Goal: Complete application form: Complete application form

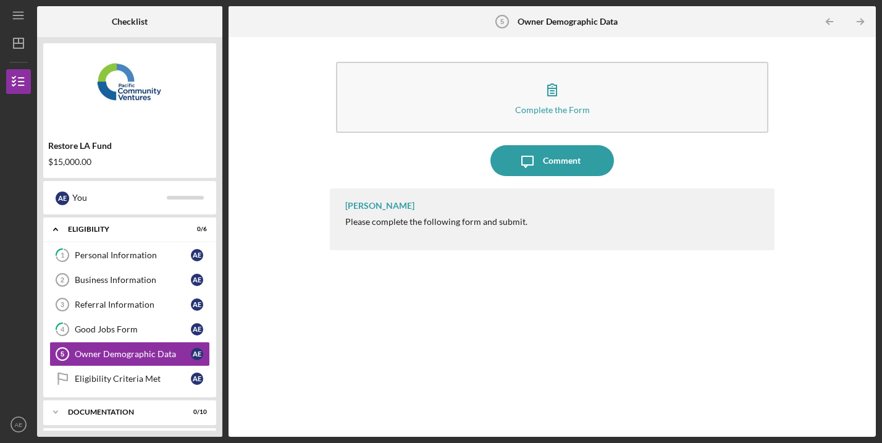
click at [549, 99] on icon "button" at bounding box center [551, 89] width 31 height 31
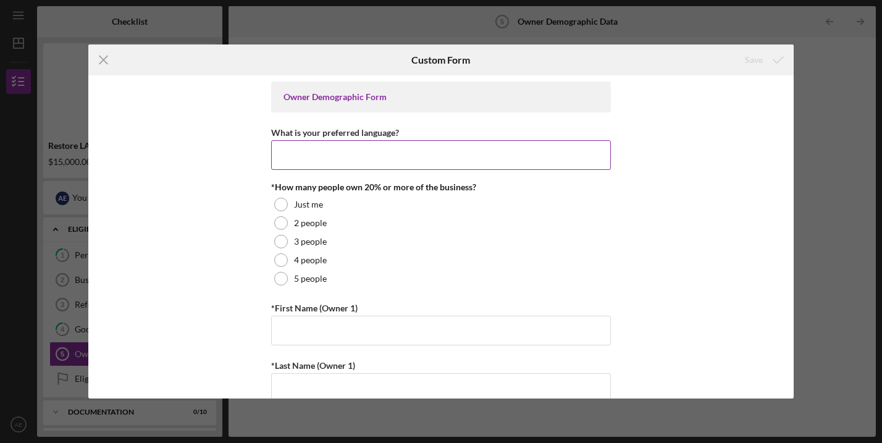
click at [373, 152] on input "What is your preferred language?" at bounding box center [441, 155] width 340 height 30
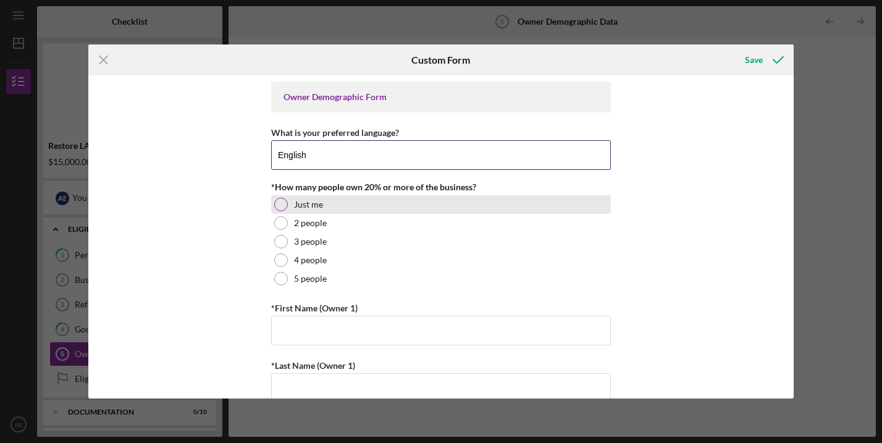
type input "English"
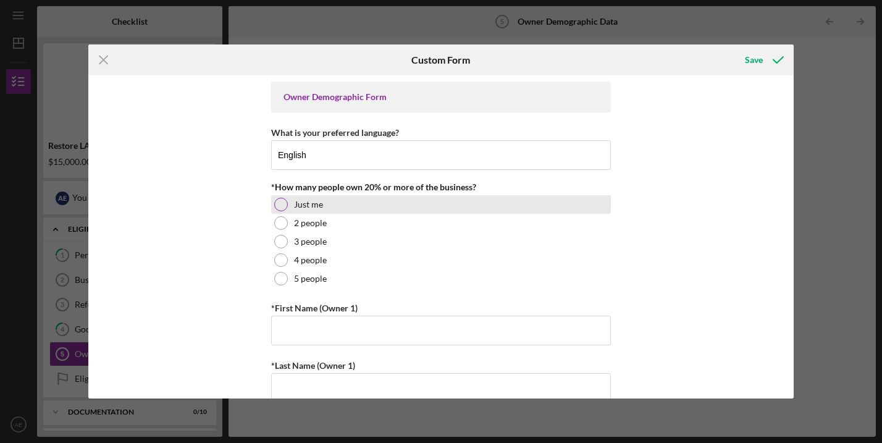
click at [302, 205] on label "Just me" at bounding box center [308, 204] width 29 height 10
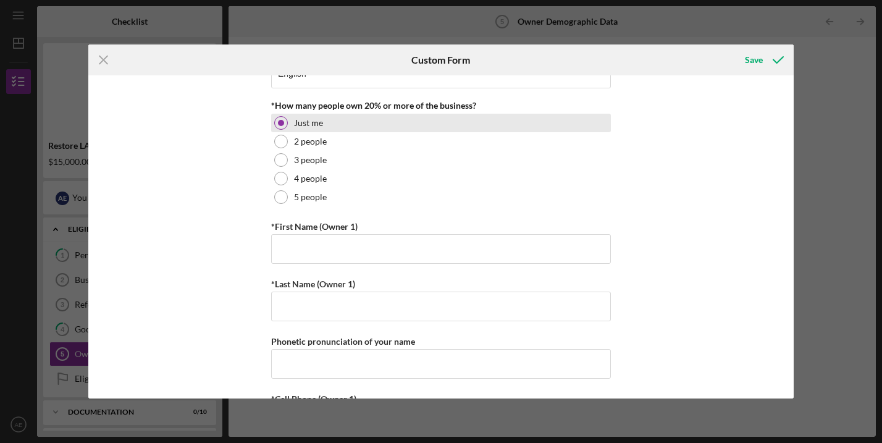
scroll to position [100, 0]
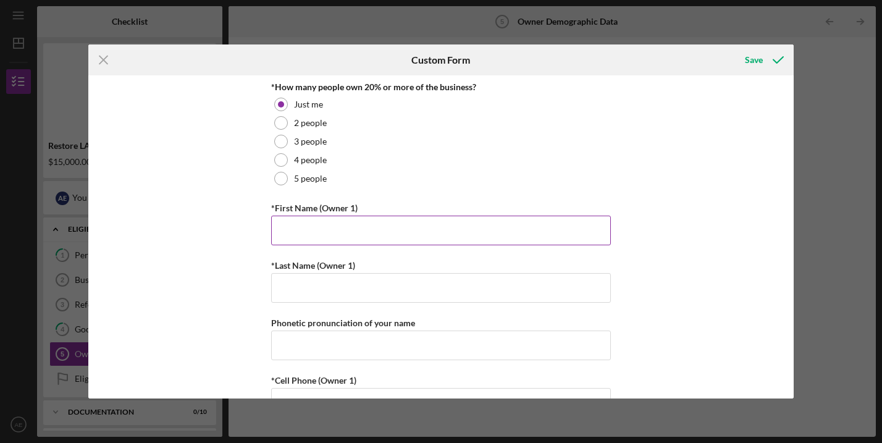
click at [299, 243] on input "*First Name (Owner 1)" at bounding box center [441, 230] width 340 height 30
type input "Alaa"
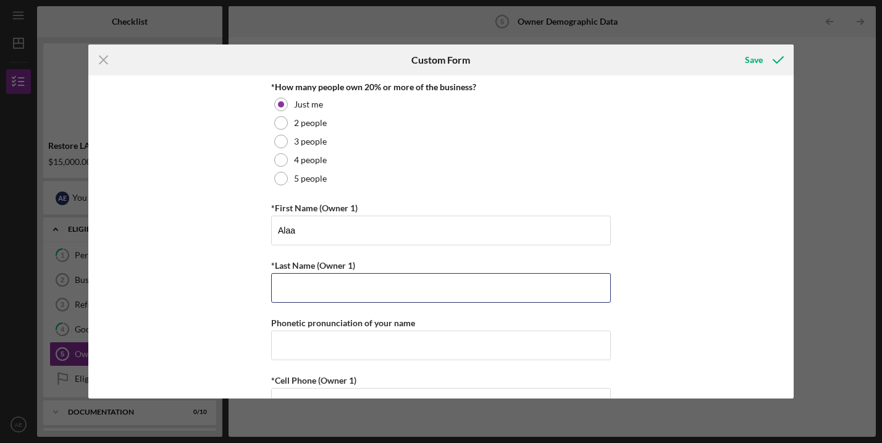
type input "ElAwar"
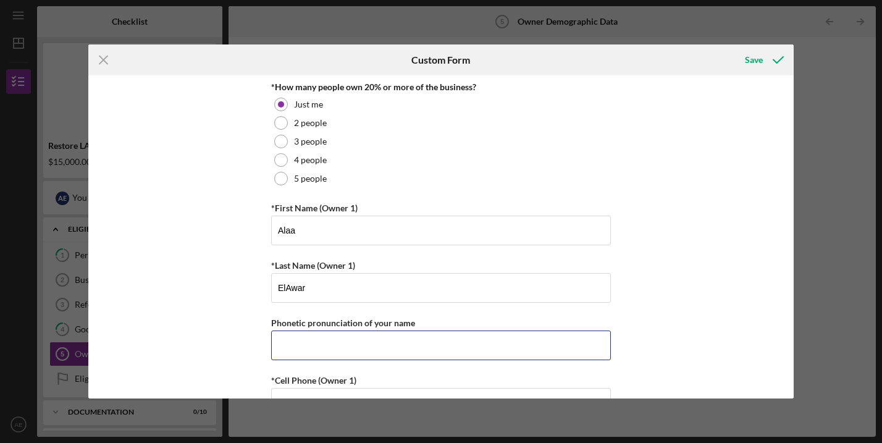
type input "9517517853"
type input "[EMAIL_ADDRESS][DOMAIN_NAME]"
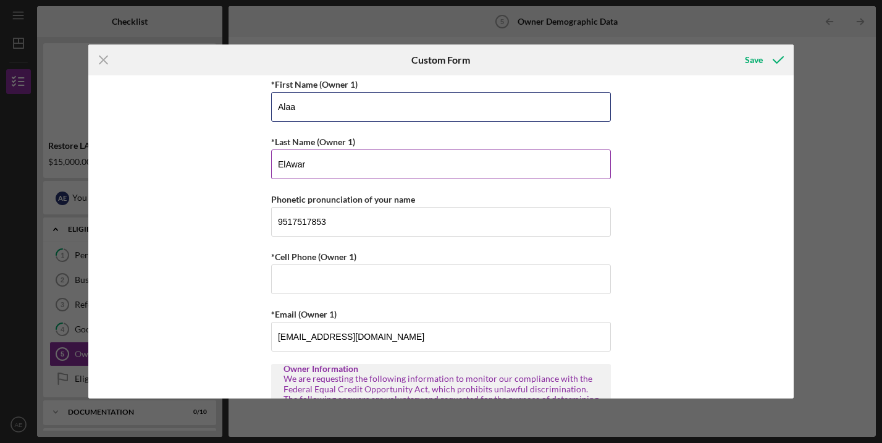
scroll to position [235, 0]
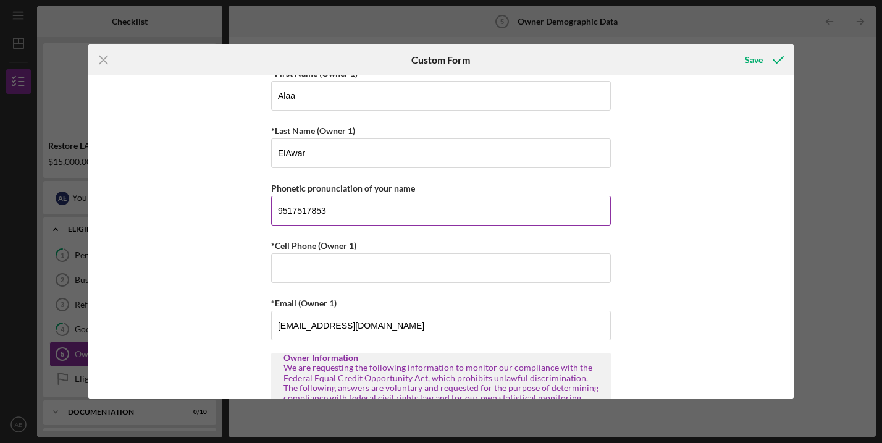
click at [328, 211] on input "9517517853" at bounding box center [441, 211] width 340 height 30
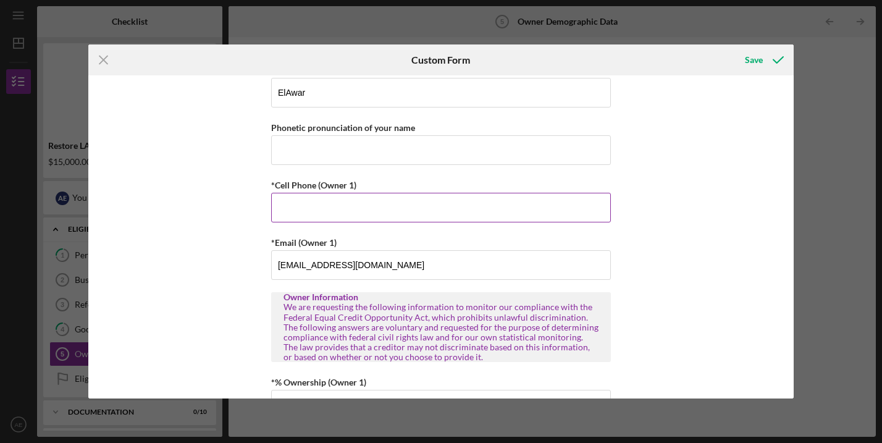
click at [312, 202] on input "*Cell Phone (Owner 1)" at bounding box center [441, 208] width 340 height 30
type input "[PHONE_NUMBER]"
type input "9517517853"
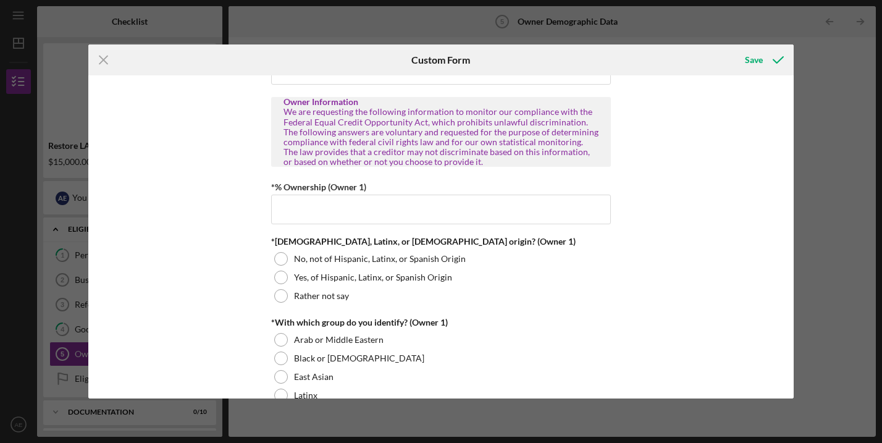
scroll to position [498, 0]
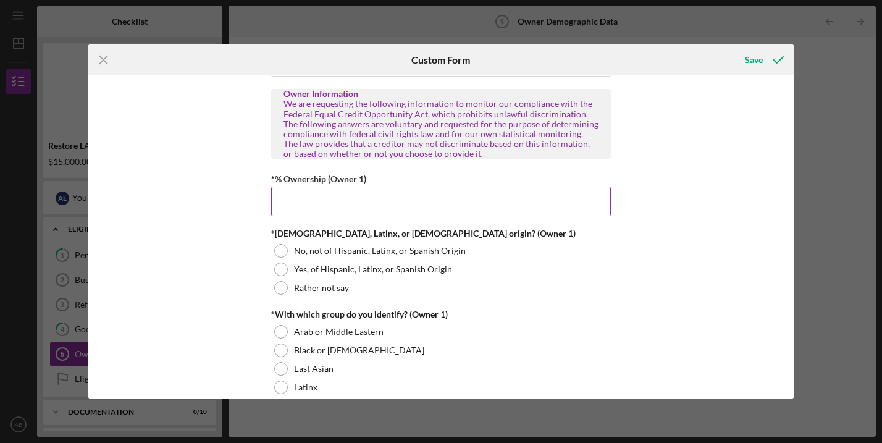
click at [284, 195] on input "*% Ownership (Owner 1)" at bounding box center [441, 201] width 340 height 30
click at [214, 245] on div "Owner Demographic Form What is your preferred language? English *How many peopl…" at bounding box center [440, 236] width 705 height 323
type input "100.00000%"
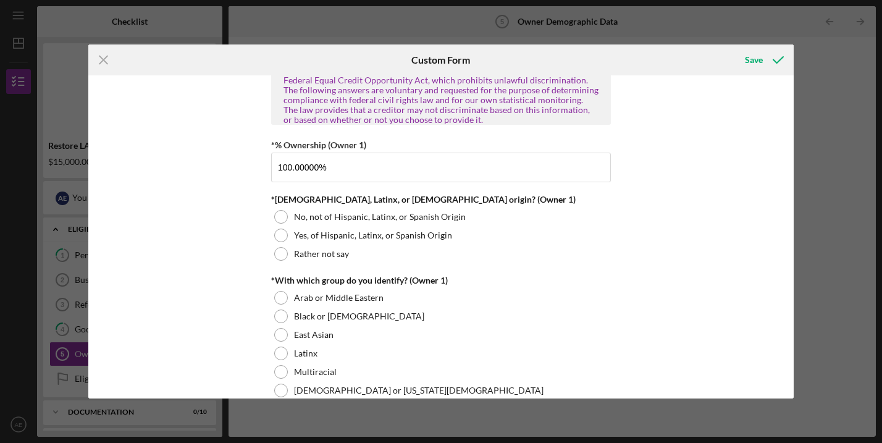
scroll to position [536, 0]
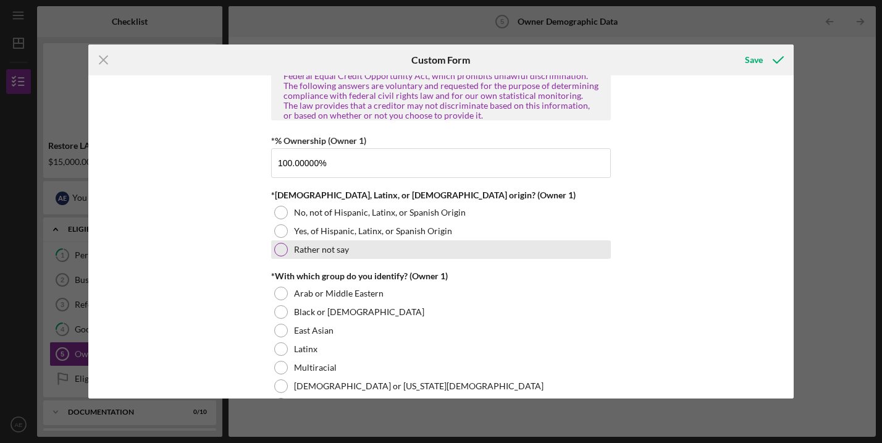
click at [280, 250] on div at bounding box center [281, 250] width 14 height 14
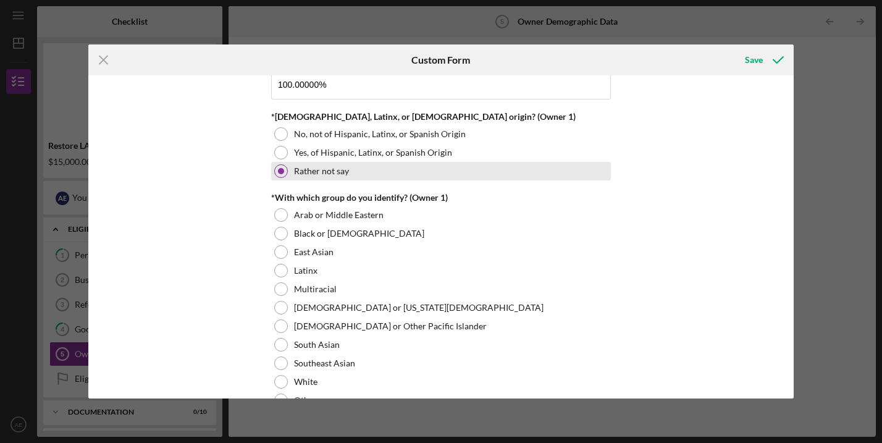
scroll to position [619, 0]
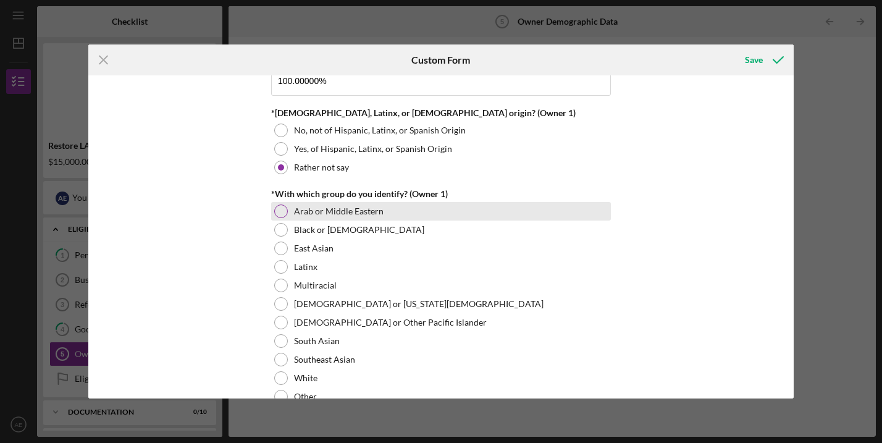
click at [277, 211] on div at bounding box center [281, 211] width 14 height 14
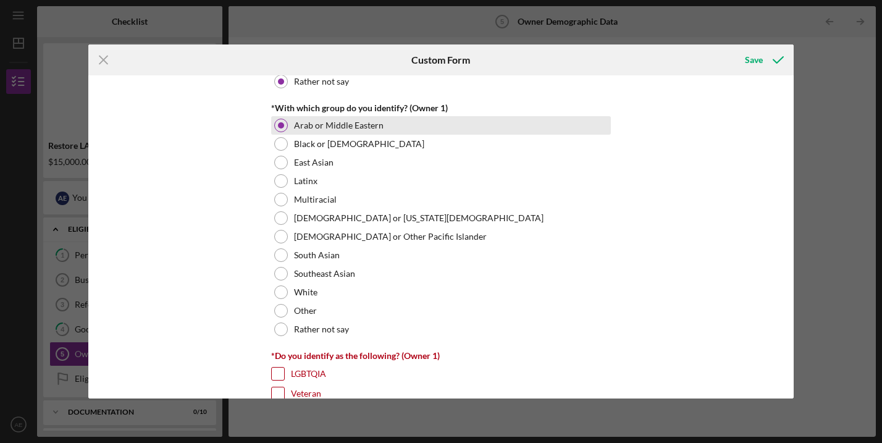
scroll to position [707, 0]
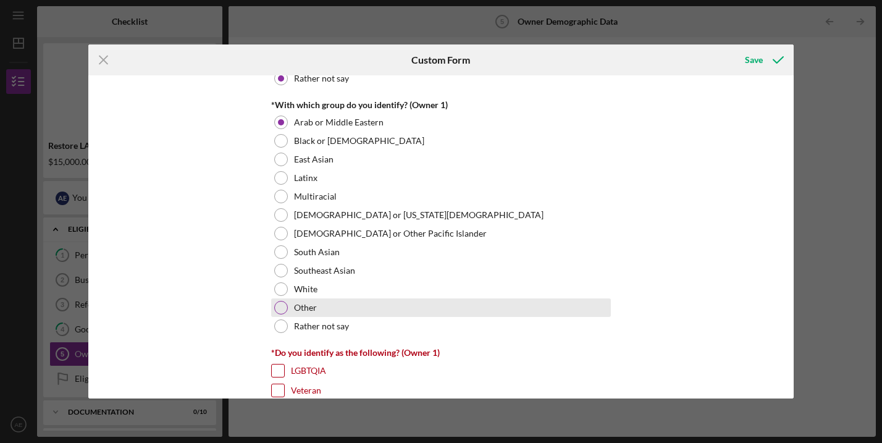
click at [283, 305] on div at bounding box center [281, 308] width 14 height 14
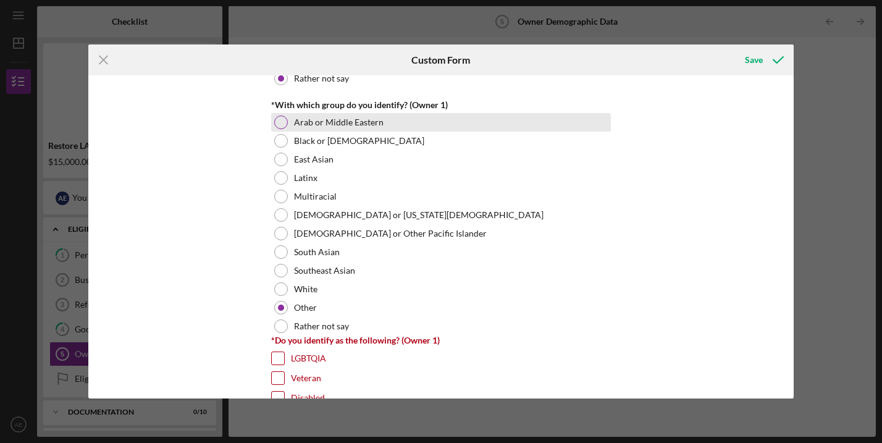
click at [276, 121] on div at bounding box center [281, 122] width 14 height 14
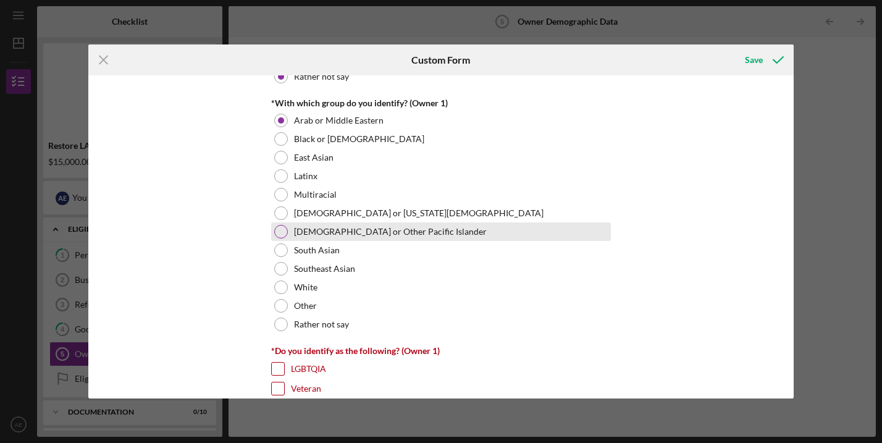
scroll to position [717, 0]
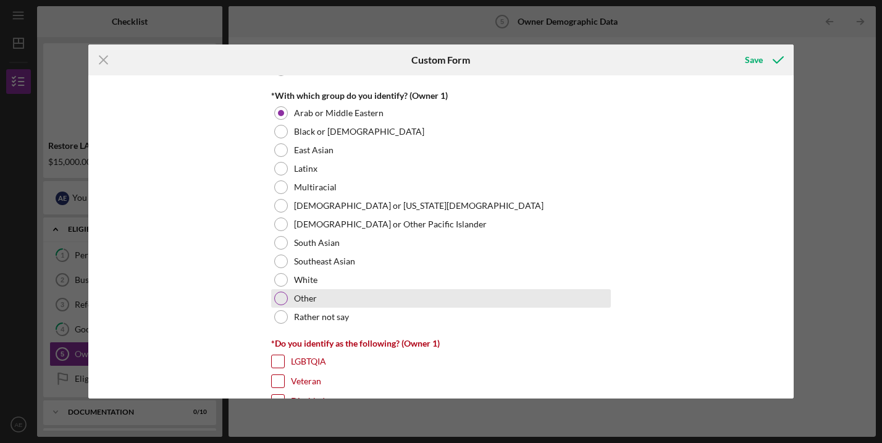
click at [277, 296] on div at bounding box center [281, 298] width 14 height 14
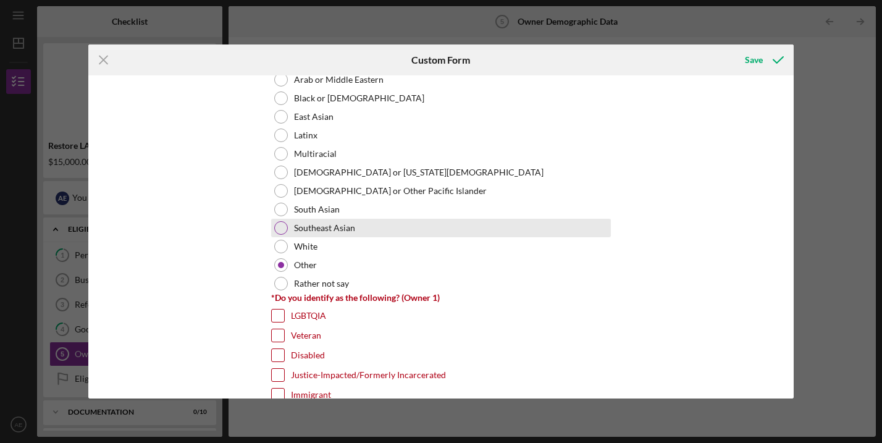
scroll to position [741, 0]
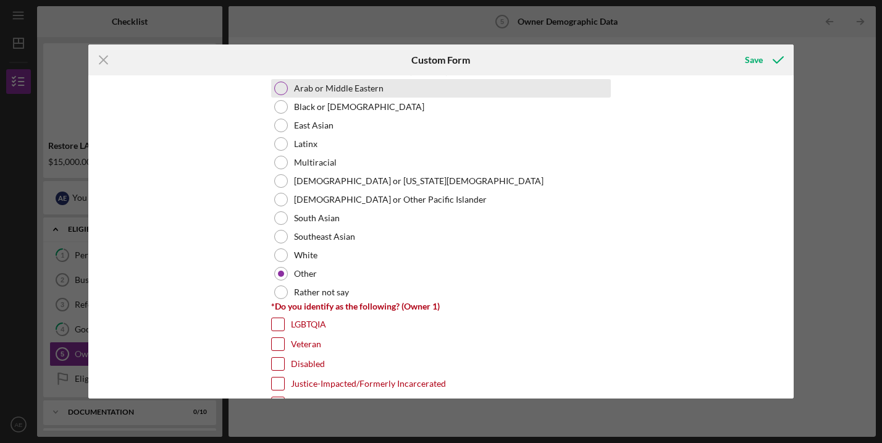
click at [282, 95] on div "Arab or Middle Eastern" at bounding box center [441, 88] width 340 height 19
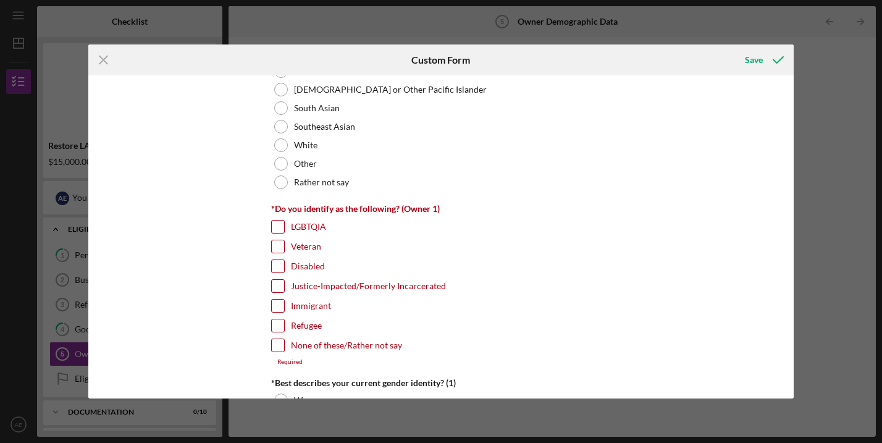
scroll to position [856, 0]
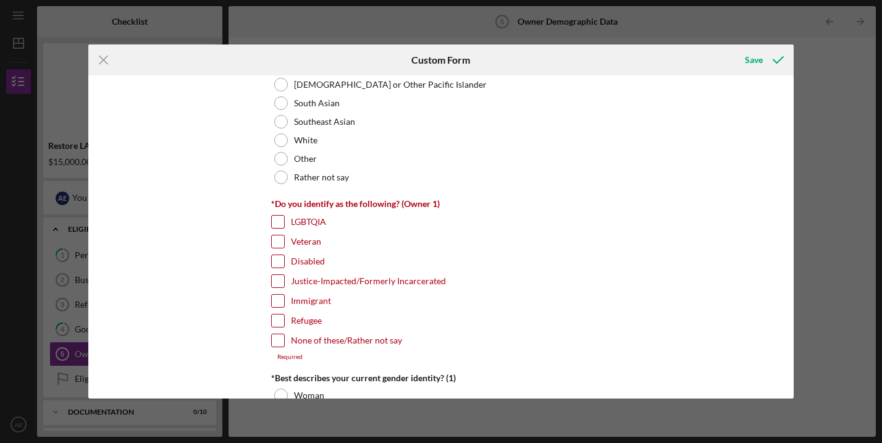
click at [272, 262] on input "Disabled" at bounding box center [278, 261] width 12 height 12
checkbox input "true"
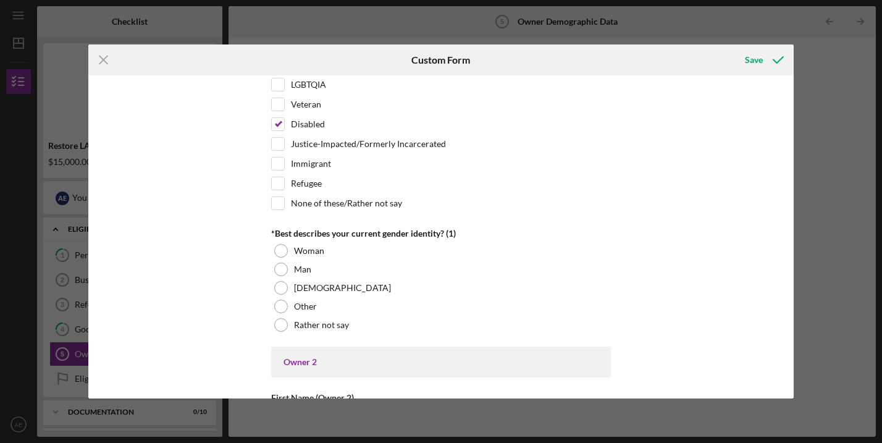
scroll to position [996, 0]
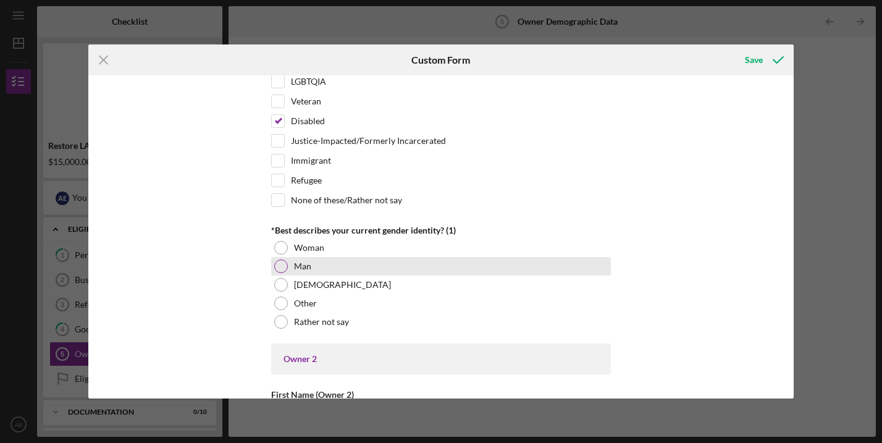
click at [276, 263] on div at bounding box center [281, 266] width 14 height 14
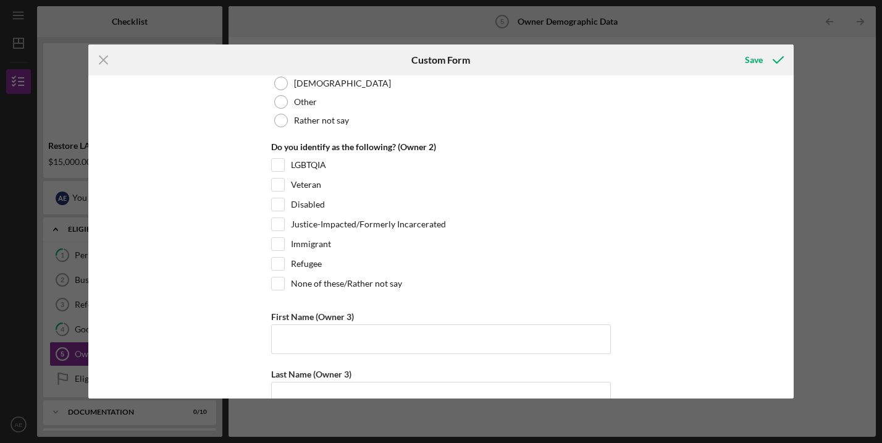
scroll to position [2067, 0]
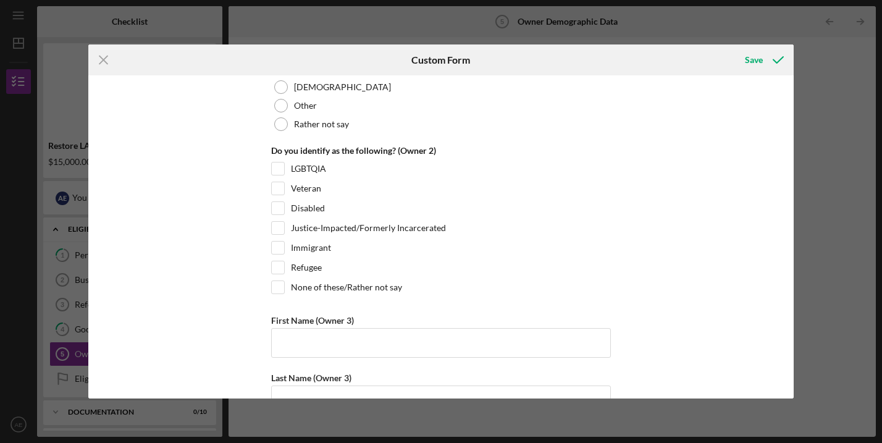
click at [233, 219] on div "Owner Demographic Form What is your preferred language? English *How many peopl…" at bounding box center [440, 236] width 705 height 323
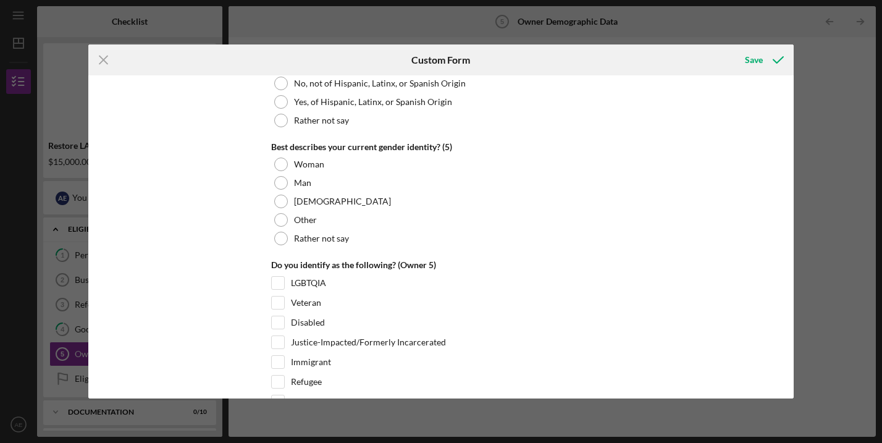
scroll to position [4774, 0]
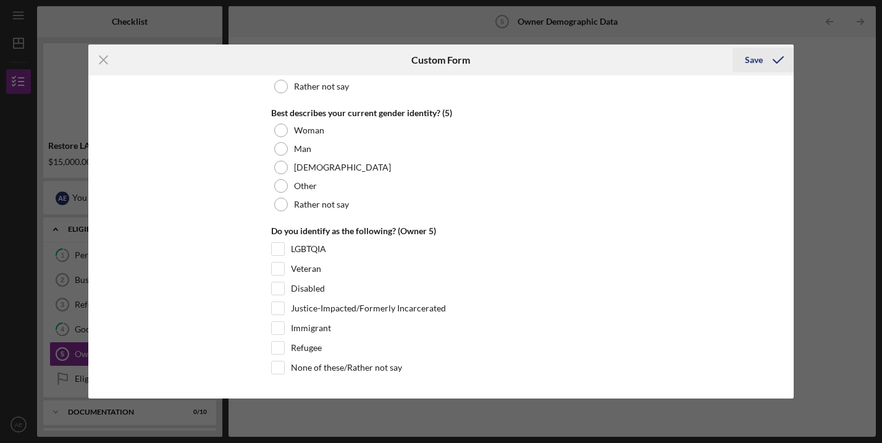
click at [770, 53] on icon "submit" at bounding box center [777, 59] width 31 height 31
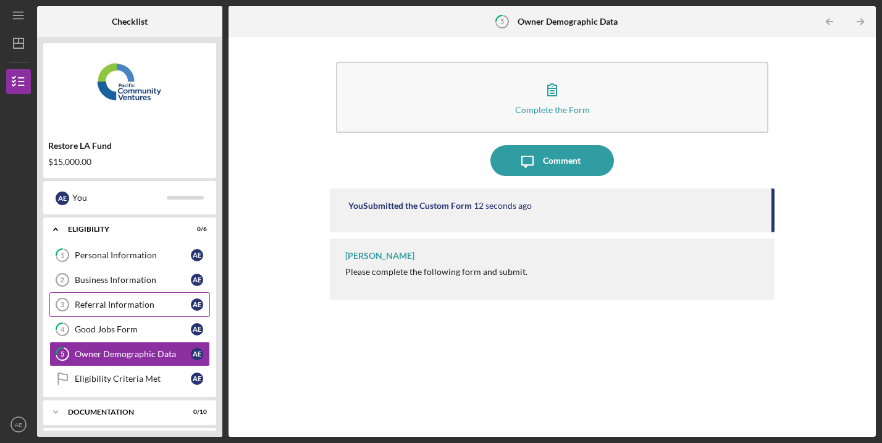
click at [121, 298] on link "Referral Information 3 Referral Information A E" at bounding box center [129, 304] width 161 height 25
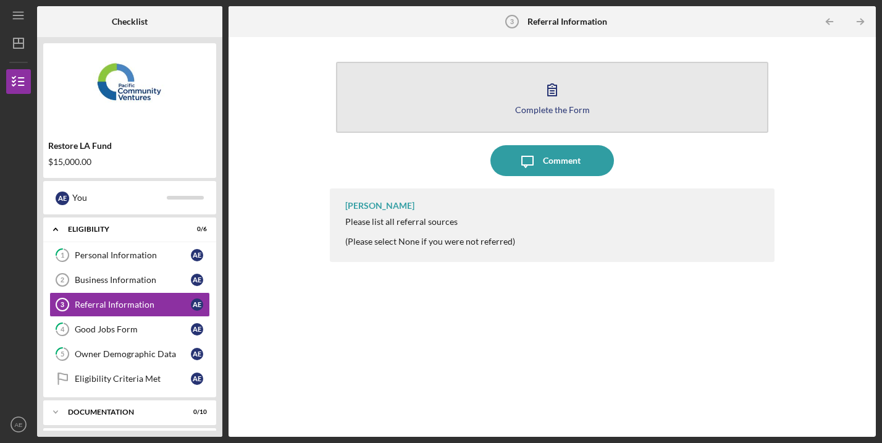
click at [546, 111] on div "Complete the Form" at bounding box center [552, 109] width 75 height 9
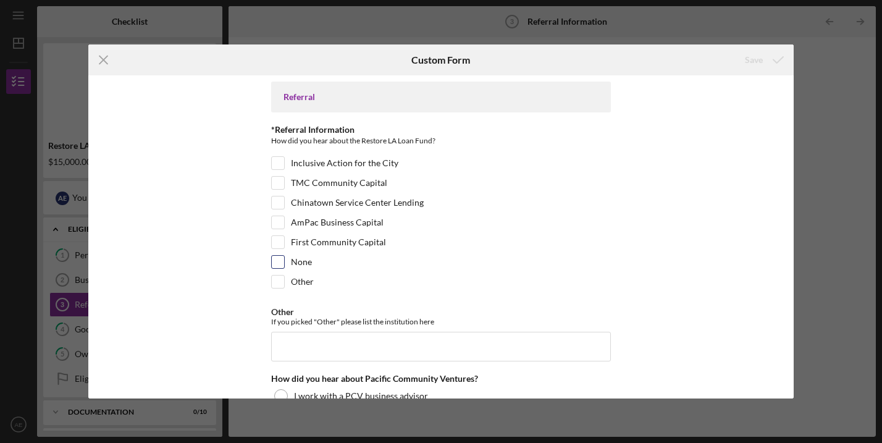
click at [327, 263] on div "None" at bounding box center [441, 265] width 340 height 20
click at [262, 254] on div "Referral *Referral Information How did you hear about the Restore LA Loan Fund?…" at bounding box center [440, 236] width 705 height 323
click at [271, 254] on div "First Community Capital" at bounding box center [441, 245] width 340 height 20
click at [273, 261] on input "None" at bounding box center [278, 262] width 12 height 12
checkbox input "true"
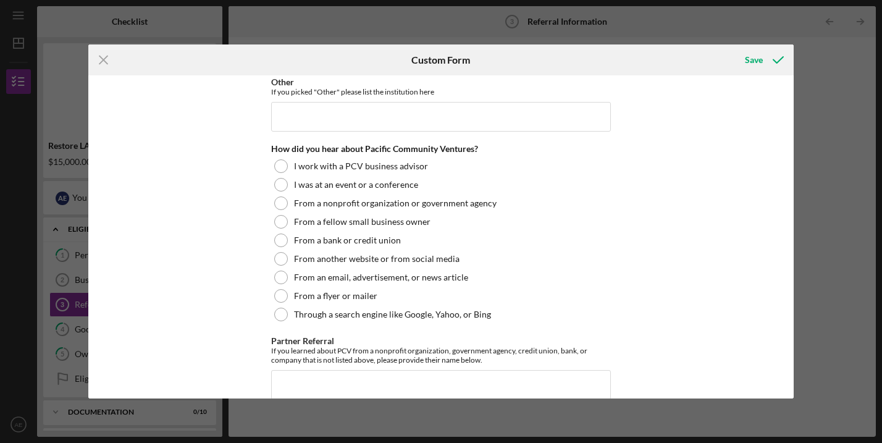
scroll to position [225, 0]
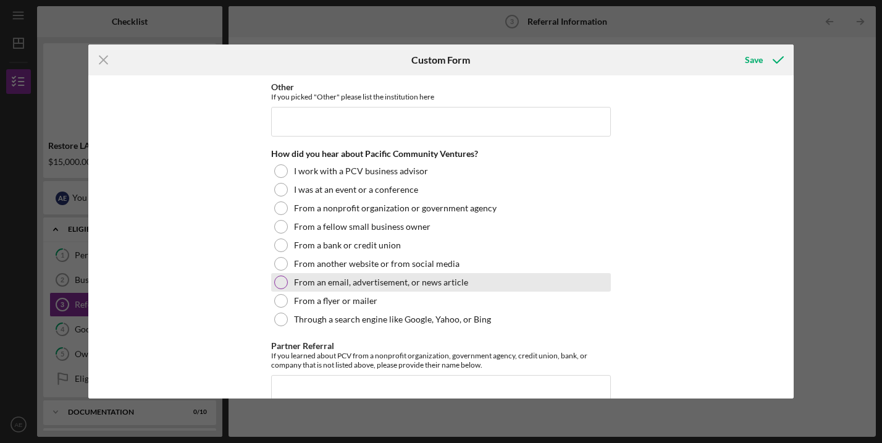
click at [279, 283] on div at bounding box center [281, 282] width 14 height 14
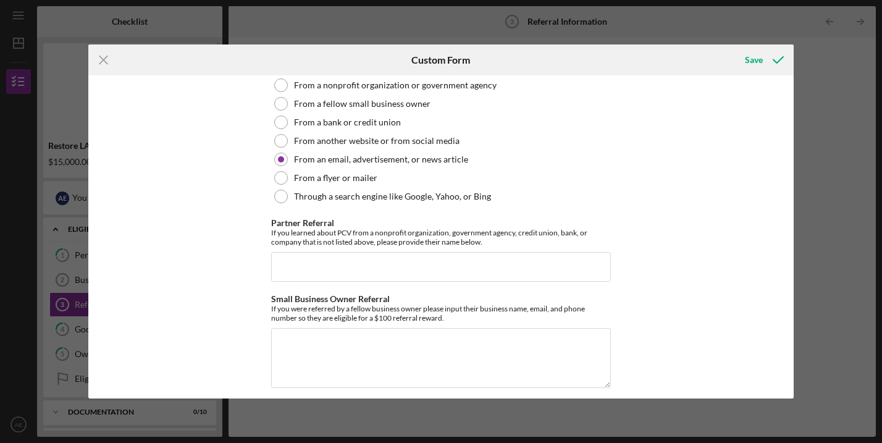
scroll to position [357, 0]
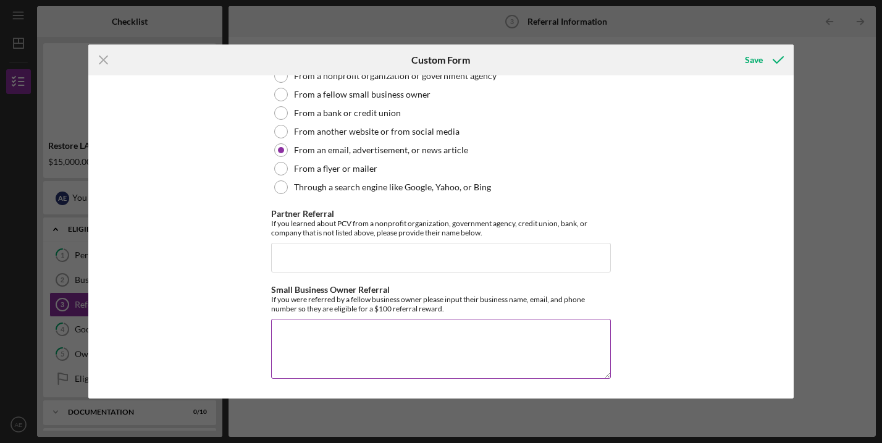
click at [351, 334] on textarea "Small Business Owner Referral" at bounding box center [441, 348] width 340 height 59
click at [762, 56] on icon "submit" at bounding box center [777, 59] width 31 height 31
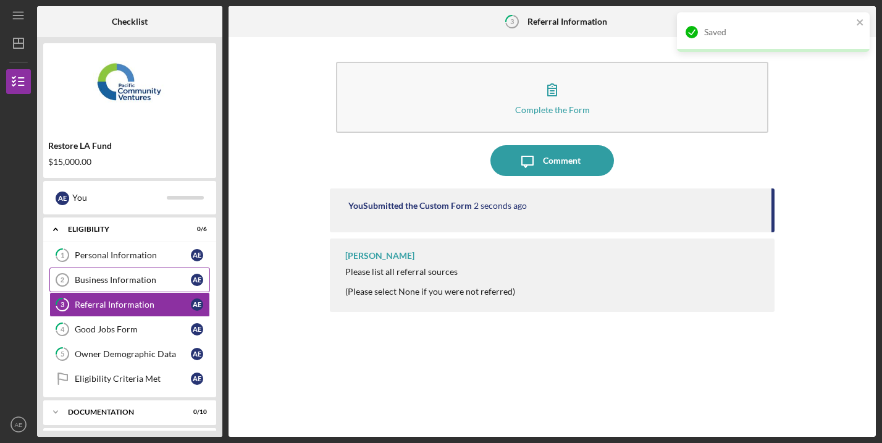
click at [134, 279] on div "Business Information" at bounding box center [133, 280] width 116 height 10
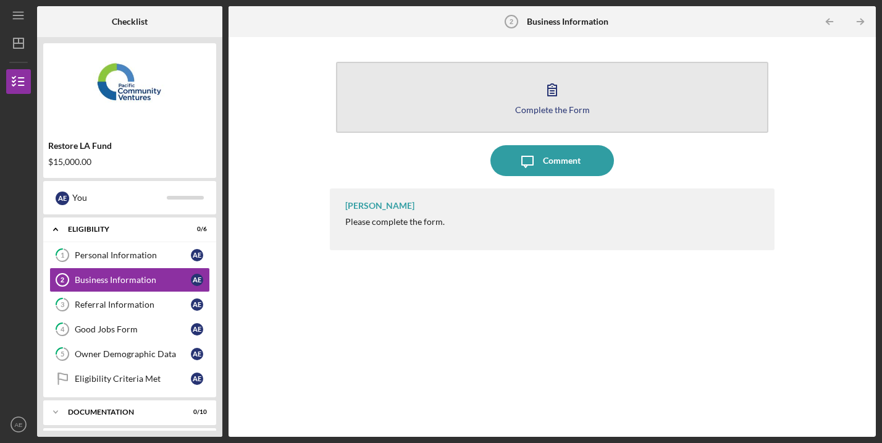
click at [546, 86] on icon "button" at bounding box center [551, 89] width 31 height 31
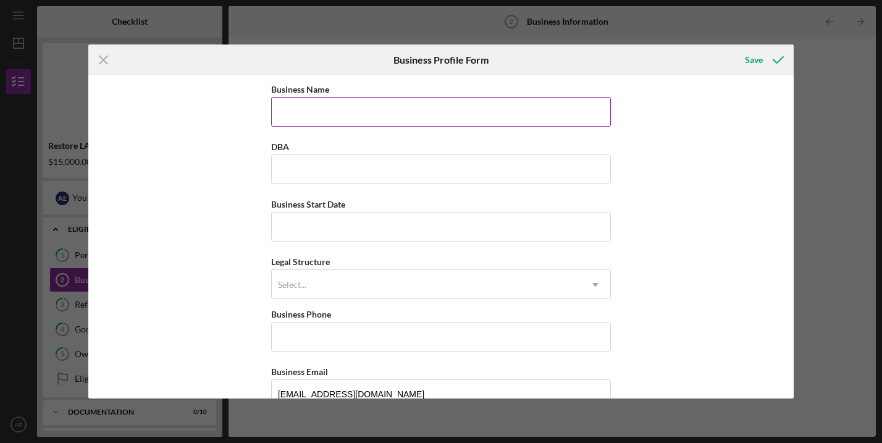
click at [330, 125] on input "Business Name" at bounding box center [441, 112] width 340 height 30
click at [302, 102] on input "Business Name" at bounding box center [441, 112] width 340 height 30
drag, startPoint x: 327, startPoint y: 109, endPoint x: 262, endPoint y: 109, distance: 64.8
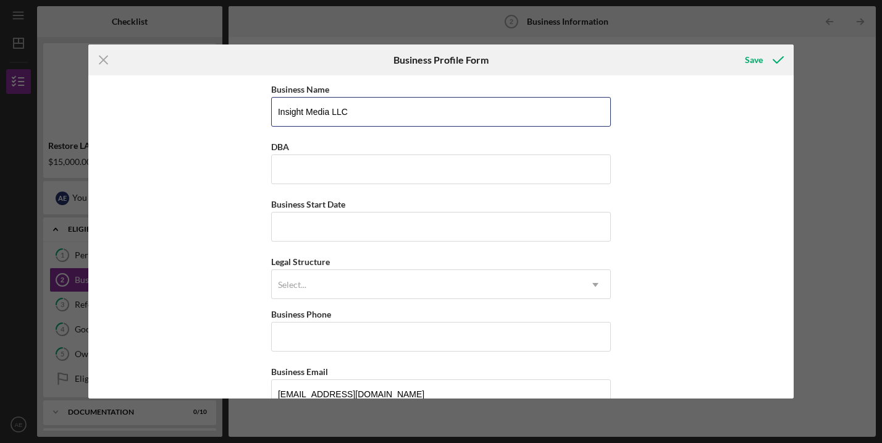
click at [262, 109] on div "Business Name Insight Media LLC DBA Business Start Date Legal Structure Select.…" at bounding box center [440, 236] width 705 height 323
type input "Insight Media LLC"
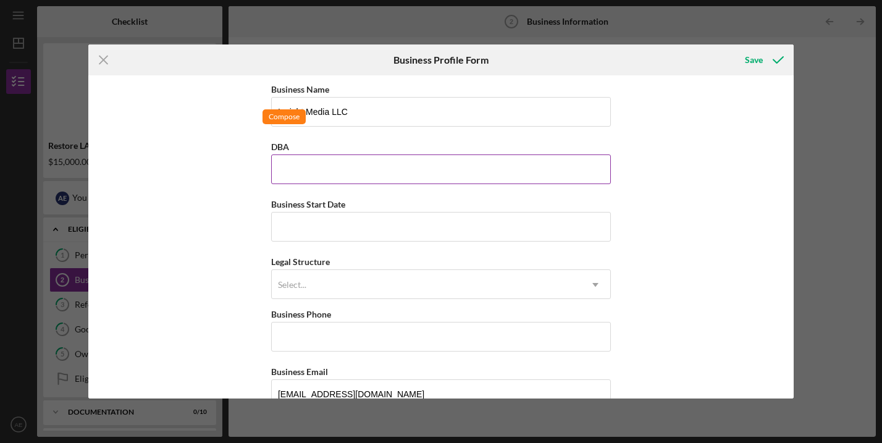
click at [294, 169] on input "DBA" at bounding box center [441, 169] width 340 height 30
paste input "Insight Media"
type input "Insight Media"
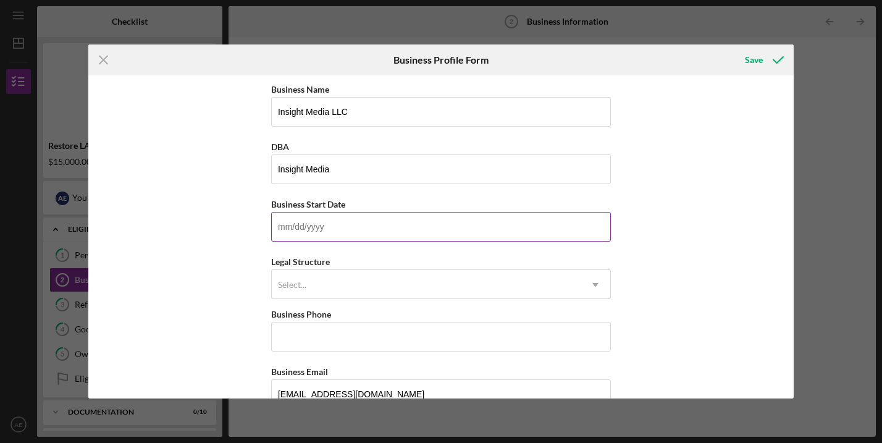
click at [301, 234] on input "Business Start Date" at bounding box center [441, 227] width 340 height 30
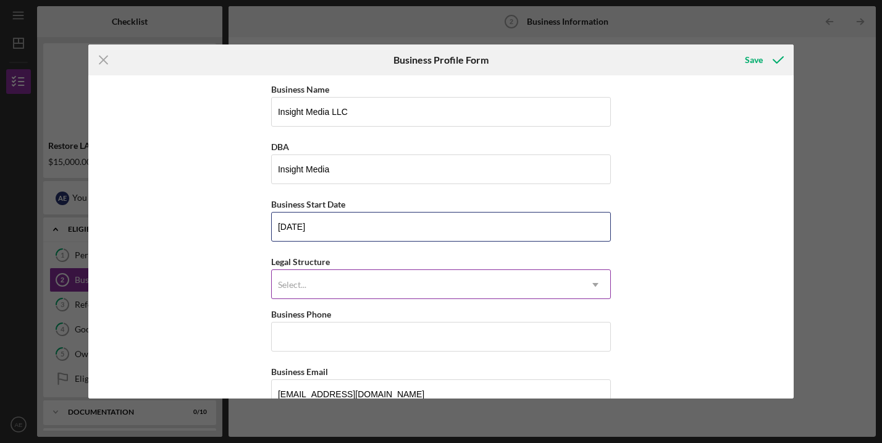
type input "[DATE]"
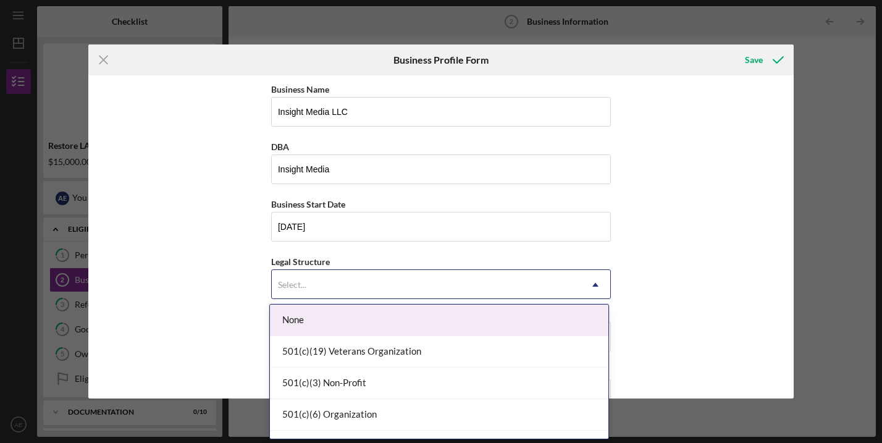
click at [295, 275] on div "Select..." at bounding box center [426, 284] width 309 height 28
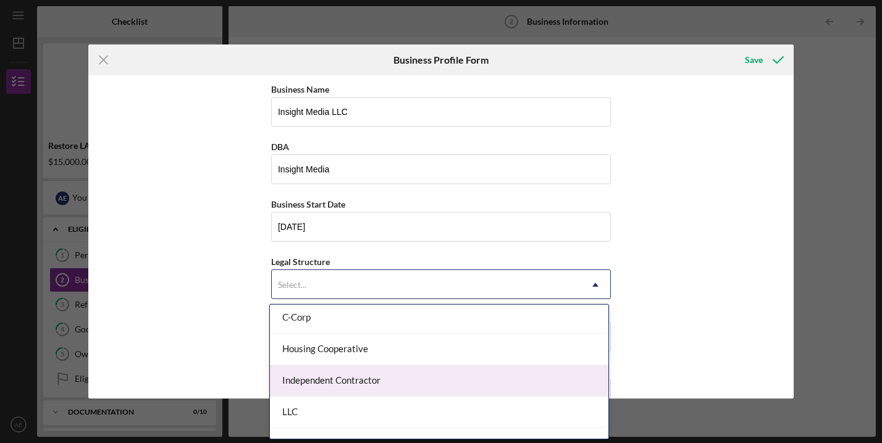
scroll to position [176, 0]
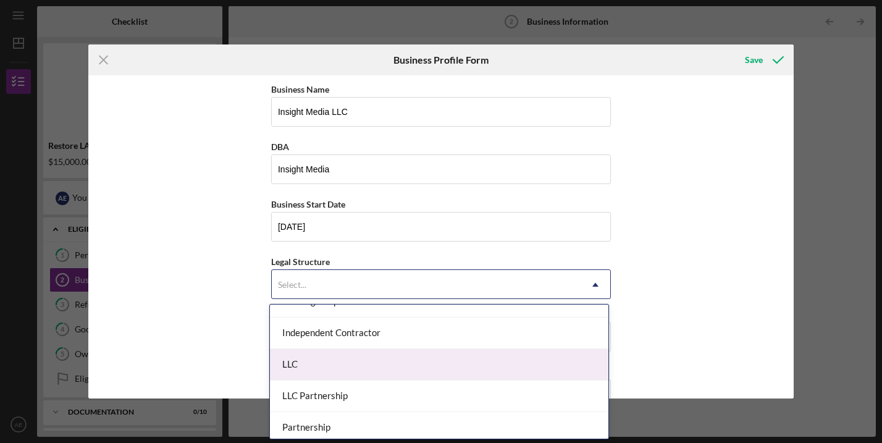
click at [326, 364] on div "LLC" at bounding box center [439, 364] width 338 height 31
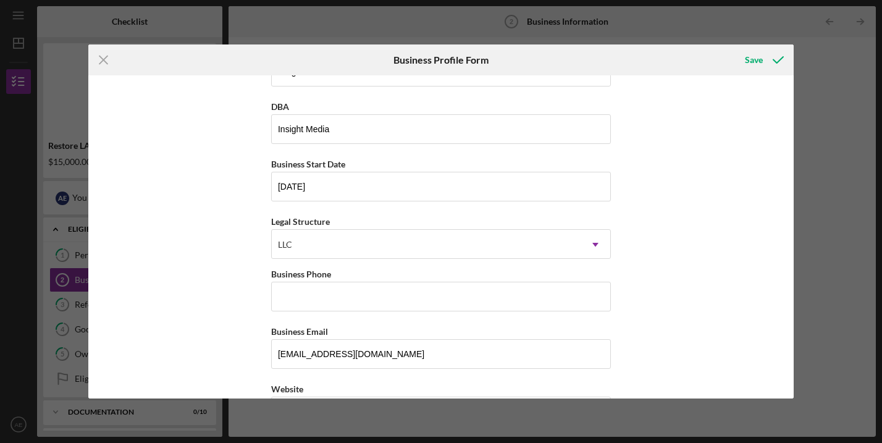
scroll to position [52, 0]
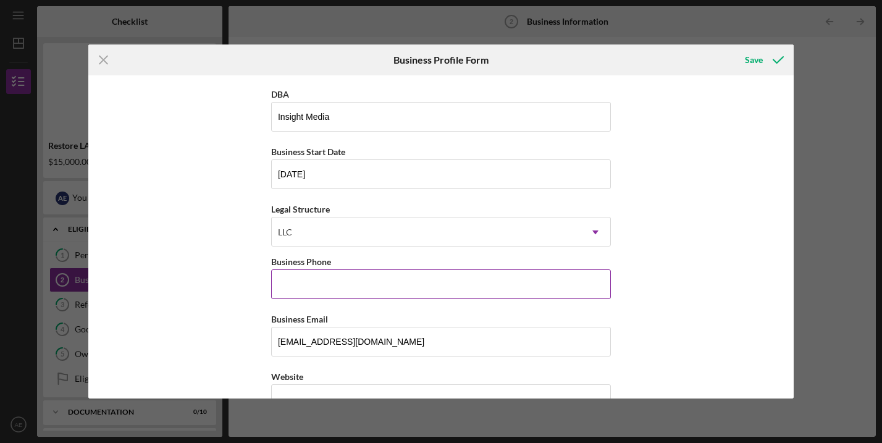
click at [293, 270] on input "Business Phone" at bounding box center [441, 284] width 340 height 30
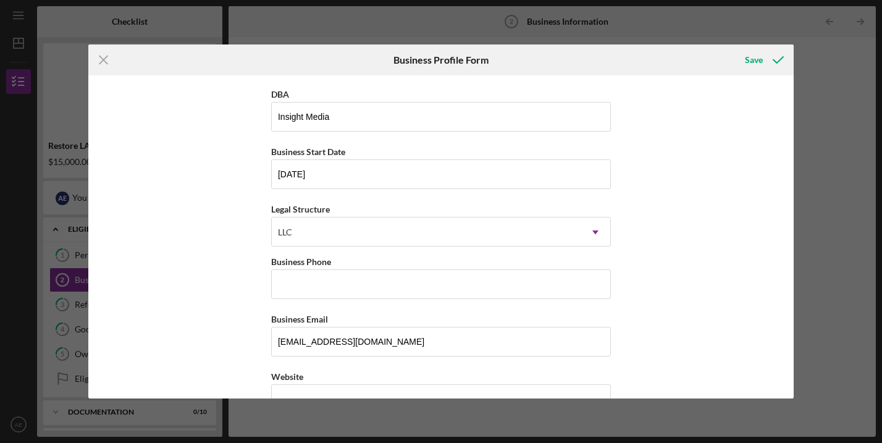
click at [214, 271] on div "Business Name Insight Media LLC DBA Insight Media Business Start Date [DATE] Le…" at bounding box center [440, 236] width 705 height 323
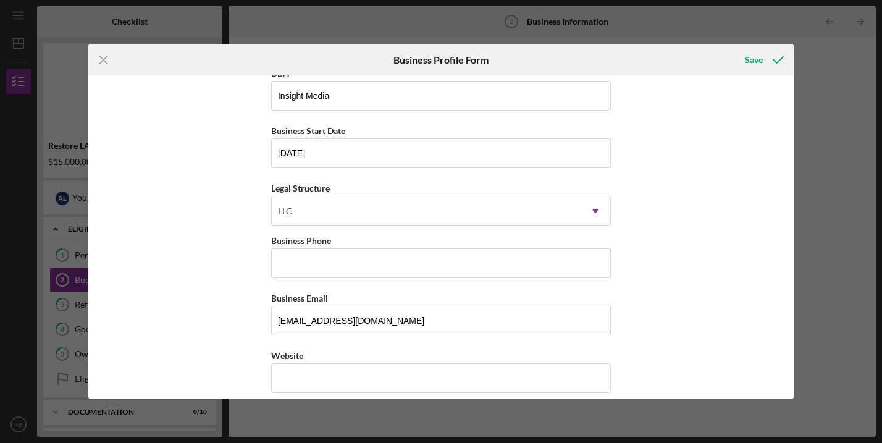
scroll to position [81, 0]
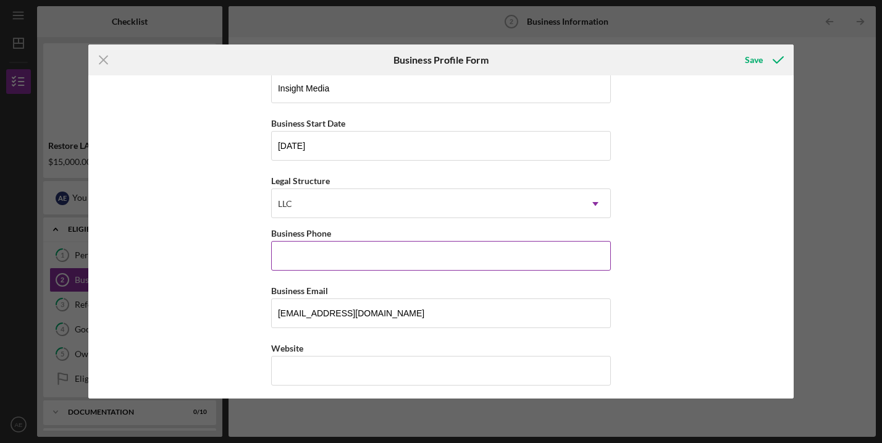
click at [326, 257] on input "Business Phone" at bounding box center [441, 256] width 340 height 30
paste input "[PHONE_NUMBER]"
type input "[PHONE_NUMBER]"
click at [217, 281] on div "Business Name Insight Media LLC DBA Insight Media Business Start Date [DATE] Le…" at bounding box center [440, 236] width 705 height 323
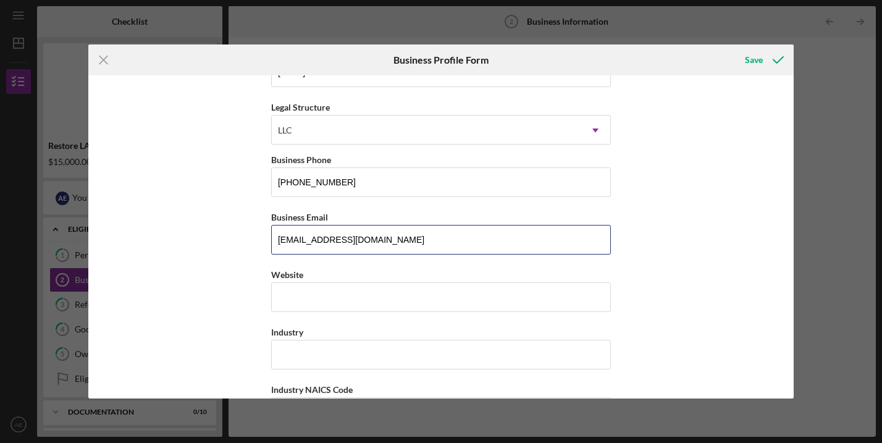
drag, startPoint x: 299, startPoint y: 242, endPoint x: 265, endPoint y: 238, distance: 34.2
click at [265, 238] on div "Business Name Insight Media LLC DBA Insight Media Business Start Date [DATE] Le…" at bounding box center [440, 236] width 705 height 323
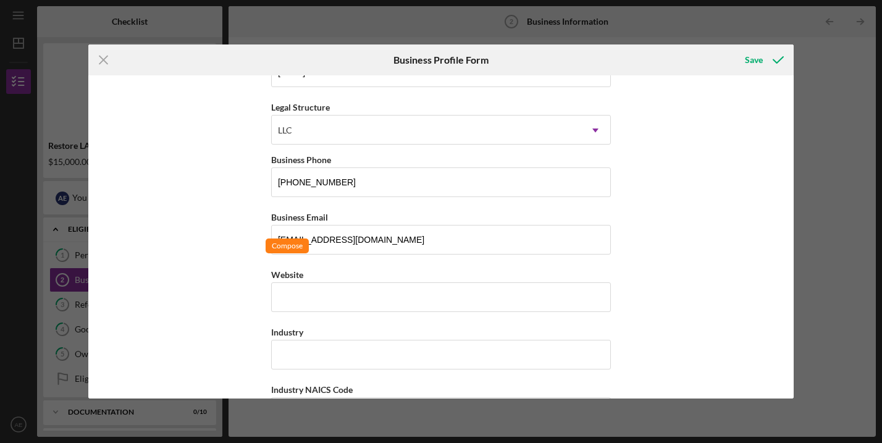
click at [238, 240] on div "Business Name Insight Media LLC DBA Insight Media Business Start Date [DATE] Le…" at bounding box center [440, 236] width 705 height 323
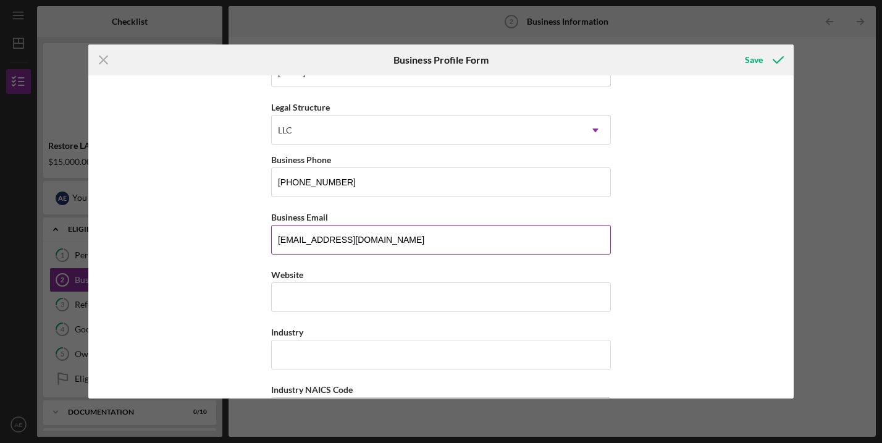
drag, startPoint x: 299, startPoint y: 239, endPoint x: 269, endPoint y: 239, distance: 30.2
click at [271, 239] on input "[EMAIL_ADDRESS][DOMAIN_NAME]" at bounding box center [441, 240] width 340 height 30
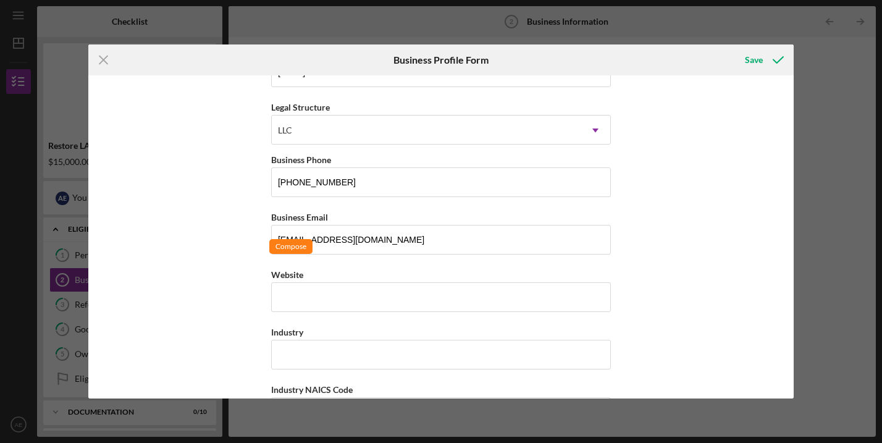
click at [249, 235] on div "Business Name Insight Media LLC DBA Insight Media Business Start Date [DATE] Le…" at bounding box center [440, 236] width 705 height 323
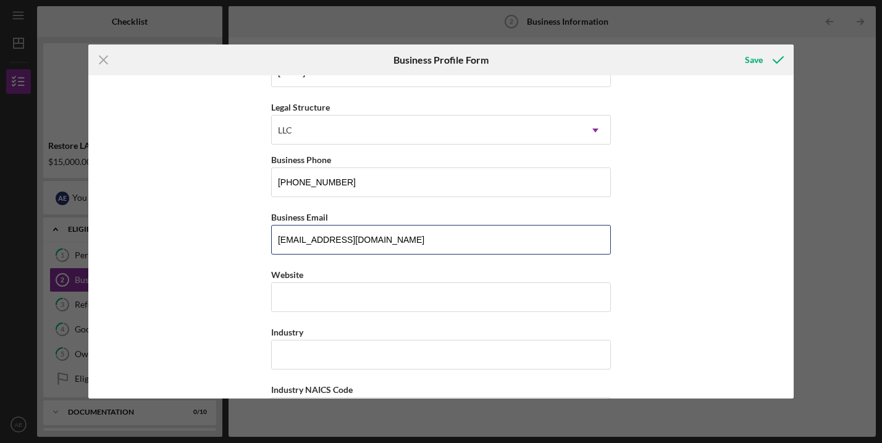
drag, startPoint x: 356, startPoint y: 238, endPoint x: 264, endPoint y: 233, distance: 92.1
click at [264, 233] on div "Business Name Insight Media LLC DBA Insight Media Business Start Date [DATE] Le…" at bounding box center [440, 236] width 705 height 323
click at [338, 231] on input "[EMAIL_ADDRESS][DOMAIN_NAME]" at bounding box center [441, 240] width 340 height 30
drag, startPoint x: 307, startPoint y: 238, endPoint x: 267, endPoint y: 238, distance: 40.1
click at [267, 238] on div "Business Name Insight Media LLC DBA Insight Media Business Start Date [DATE] Le…" at bounding box center [440, 236] width 705 height 323
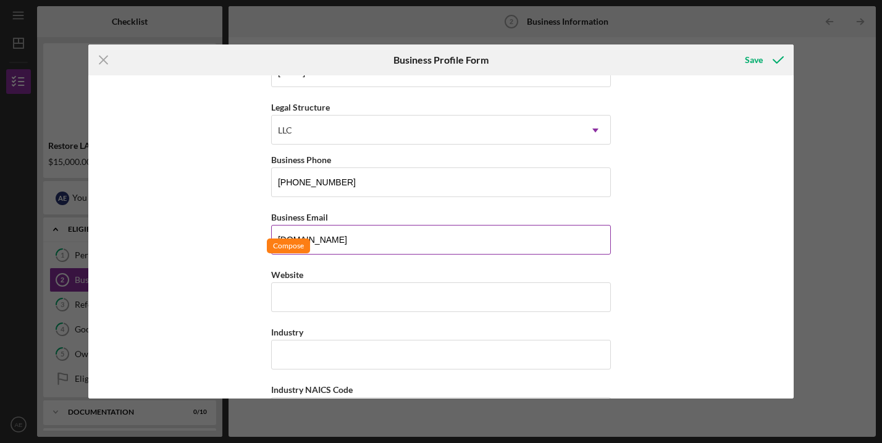
click at [322, 236] on input "[DOMAIN_NAME]" at bounding box center [441, 240] width 340 height 30
click at [373, 238] on input "insightmediacorp@" at bounding box center [441, 240] width 340 height 30
type input "[EMAIL_ADDRESS][DOMAIN_NAME]"
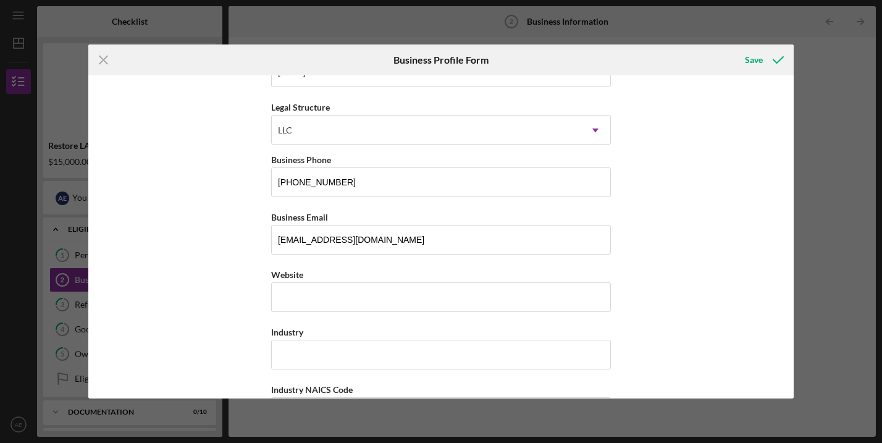
click at [238, 264] on div "Business Name Insight Media LLC DBA Insight Media Business Start Date [DATE] Le…" at bounding box center [440, 236] width 705 height 323
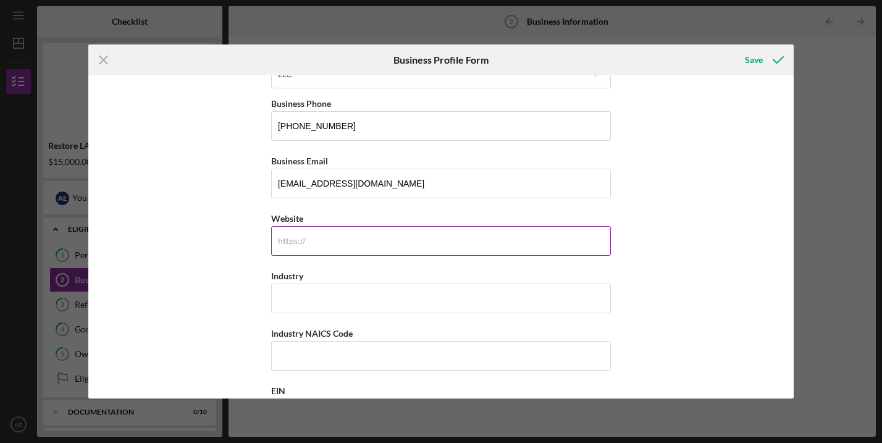
click at [288, 244] on div "https:// Website" at bounding box center [441, 233] width 340 height 45
click at [331, 239] on input "Website" at bounding box center [441, 241] width 340 height 30
click at [324, 243] on input "Website" at bounding box center [441, 241] width 340 height 30
